Goal: Transaction & Acquisition: Purchase product/service

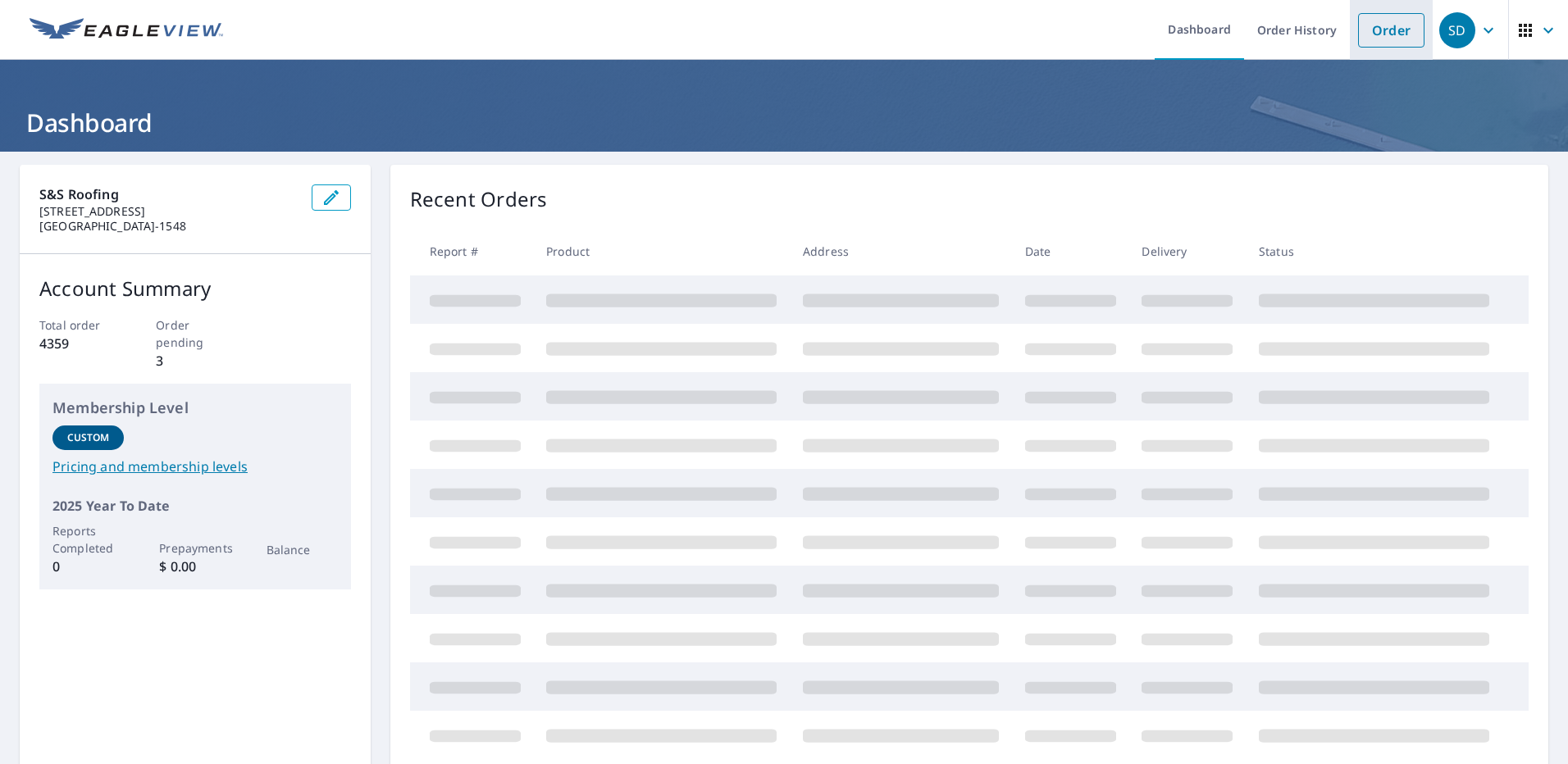
click at [1381, 33] on link "Order" at bounding box center [1390, 30] width 66 height 34
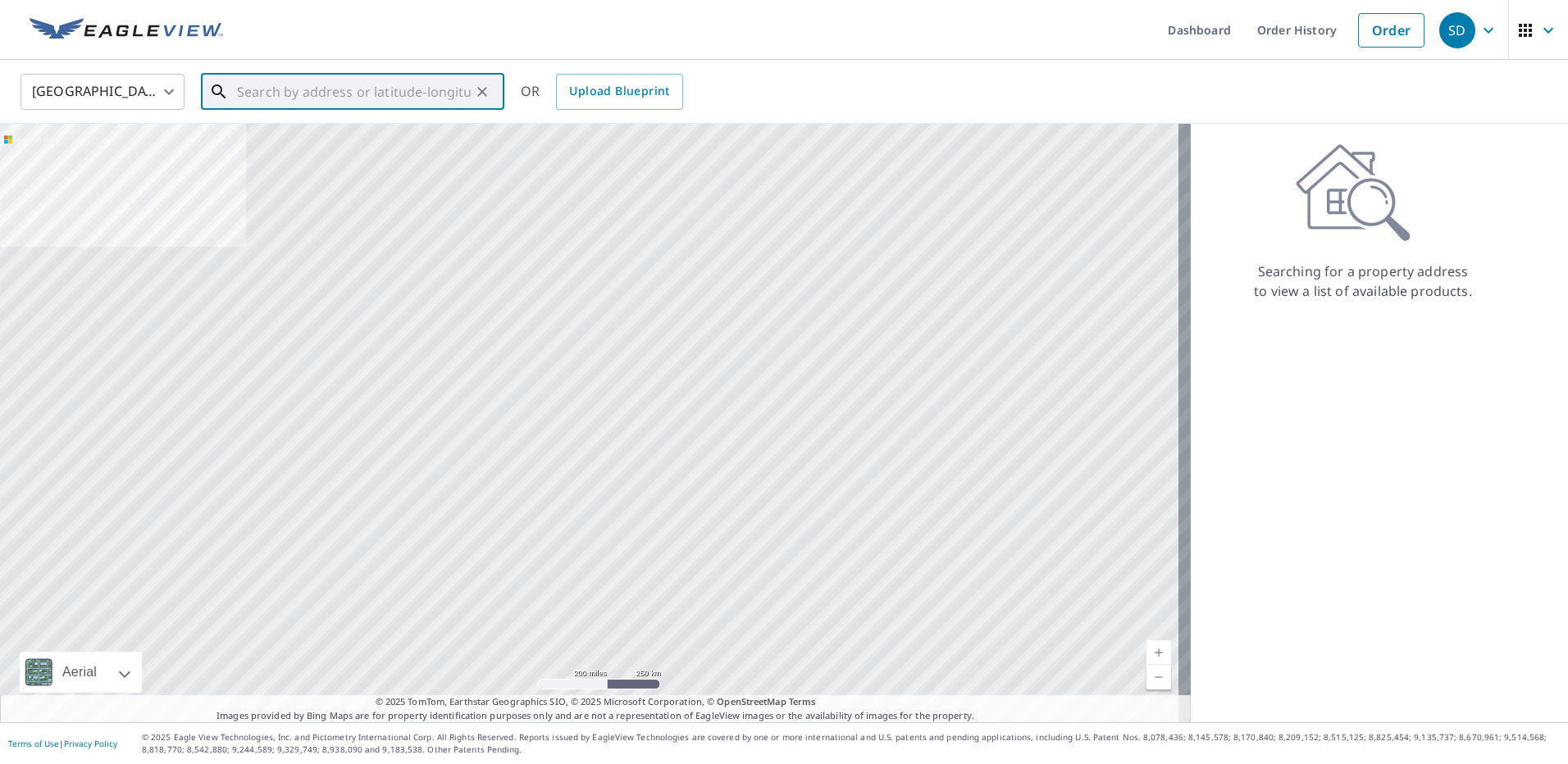
click at [257, 92] on input "text" at bounding box center [353, 91] width 233 height 46
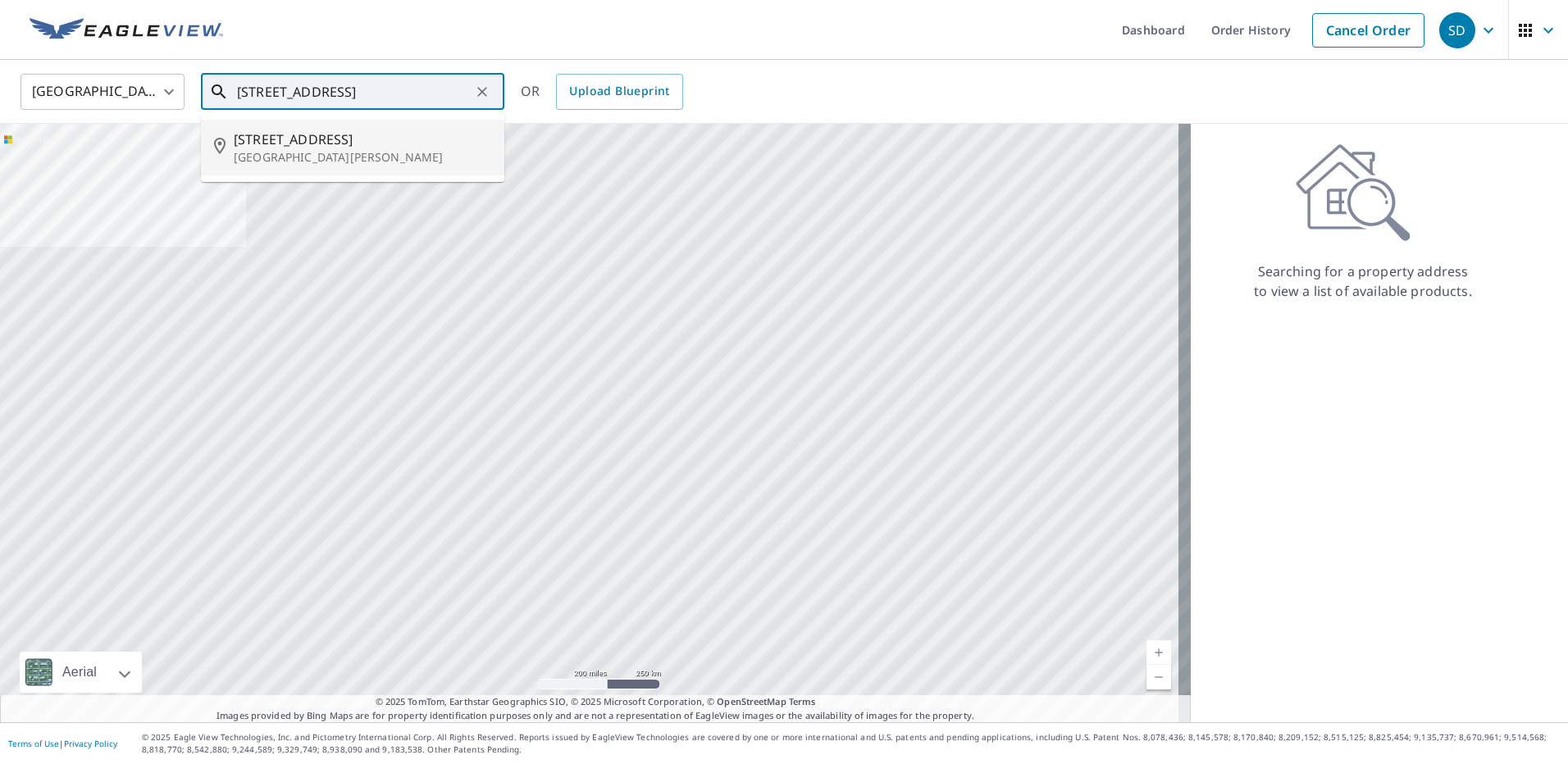
click at [359, 135] on span "[STREET_ADDRESS]" at bounding box center [362, 138] width 258 height 20
type input "[STREET_ADDRESS][PERSON_NAME]"
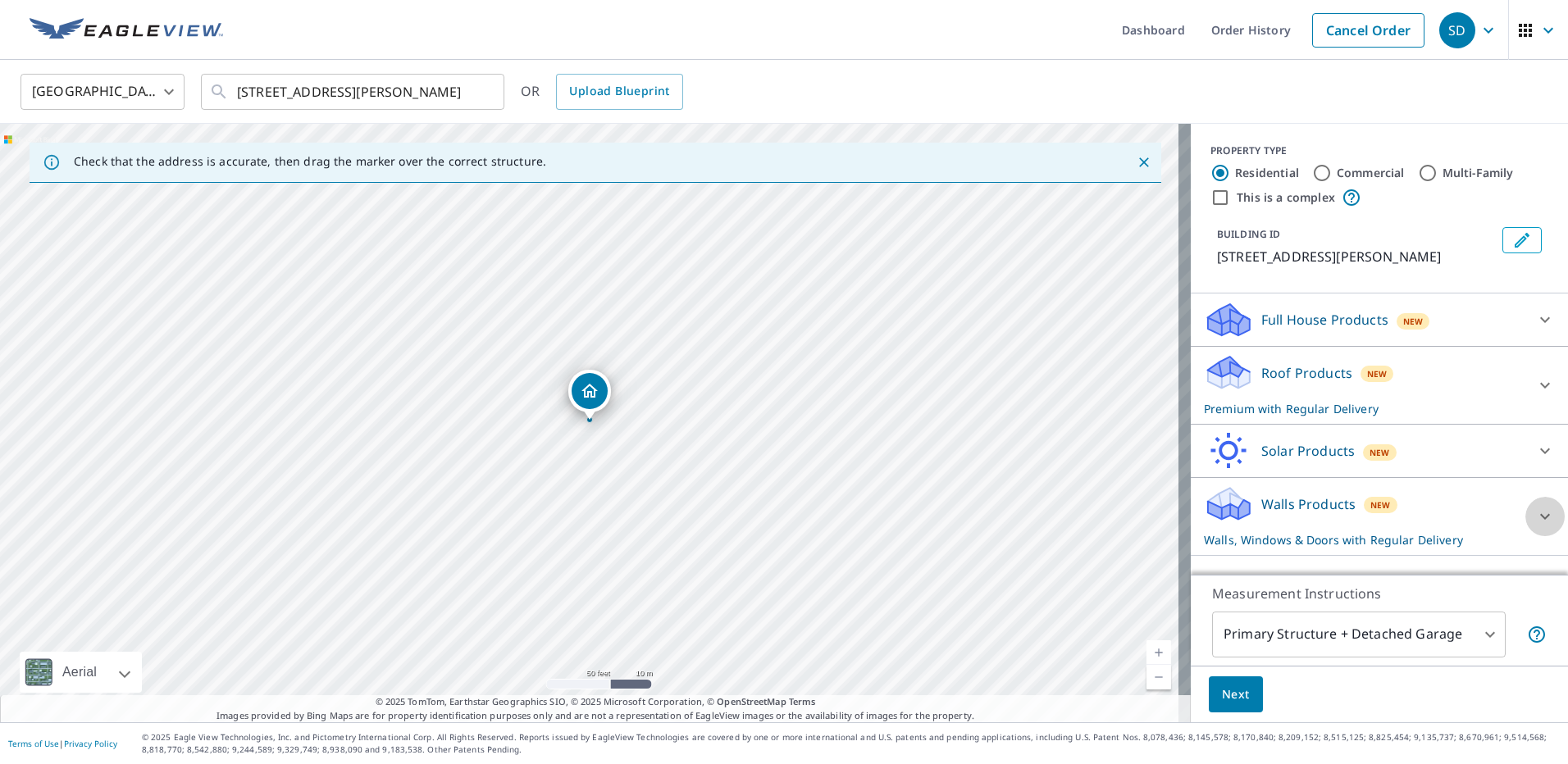
click at [1525, 512] on div at bounding box center [1545, 516] width 39 height 39
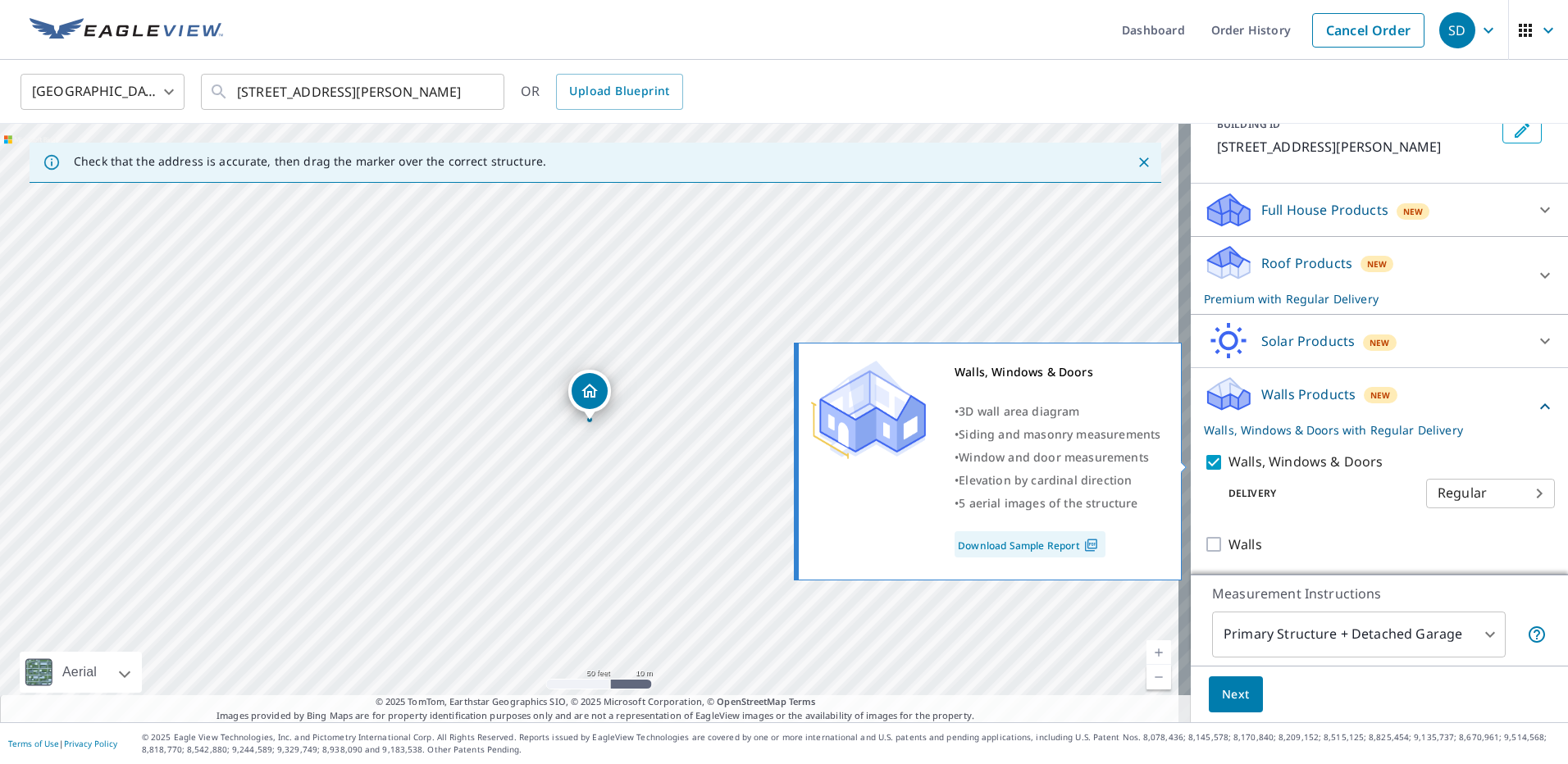
click at [1203, 465] on input "Walls, Windows & Doors" at bounding box center [1216, 462] width 24 height 20
checkbox input "false"
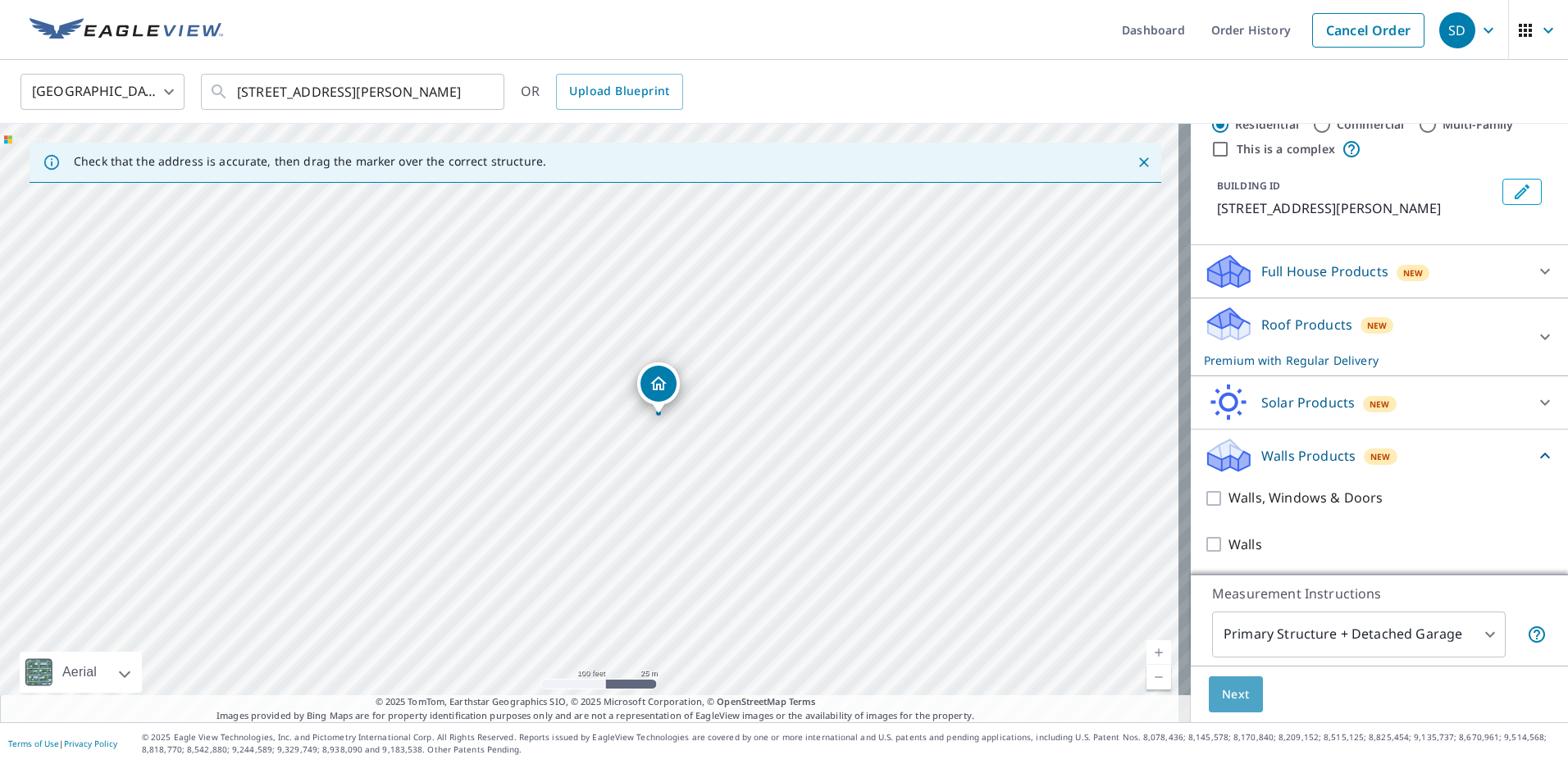
click at [1224, 688] on span "Next" at bounding box center [1236, 694] width 28 height 20
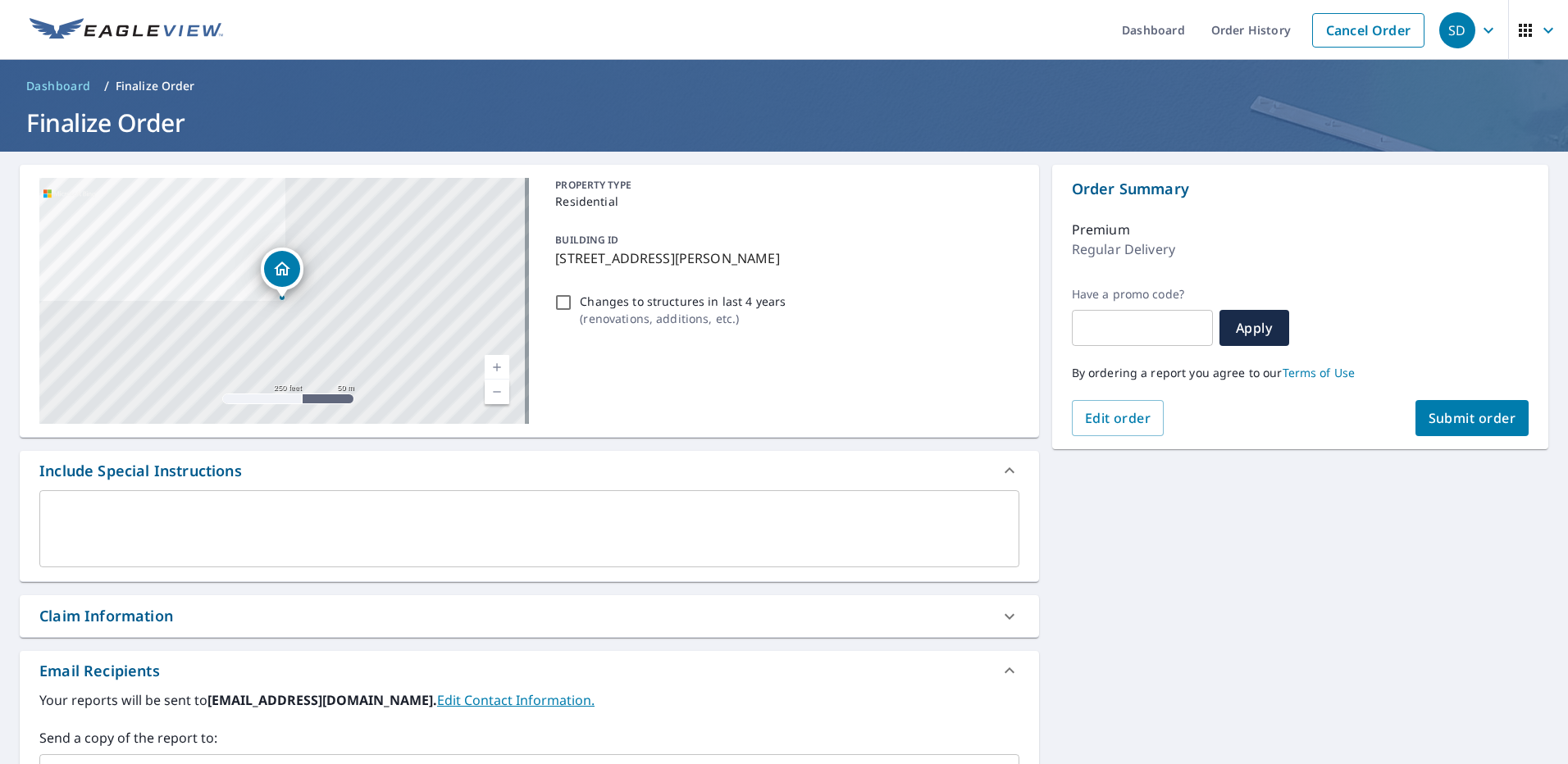
click at [1465, 419] on span "Submit order" at bounding box center [1472, 417] width 87 height 18
